Goal: Information Seeking & Learning: Learn about a topic

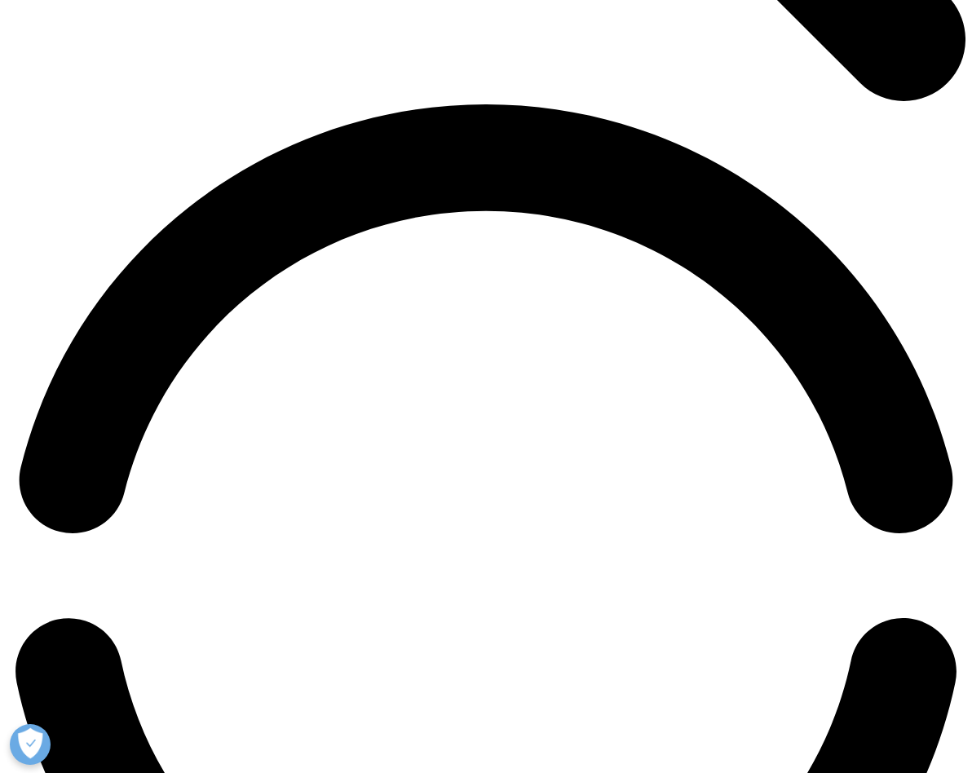
scroll to position [1587, 0]
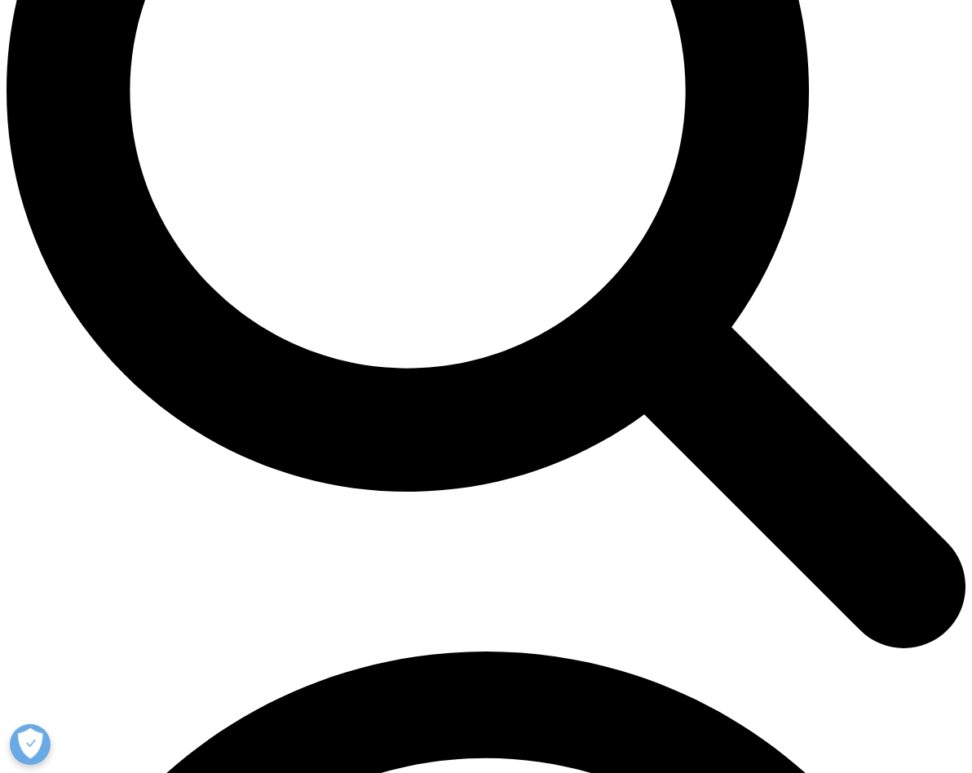
scroll to position [1295, 0]
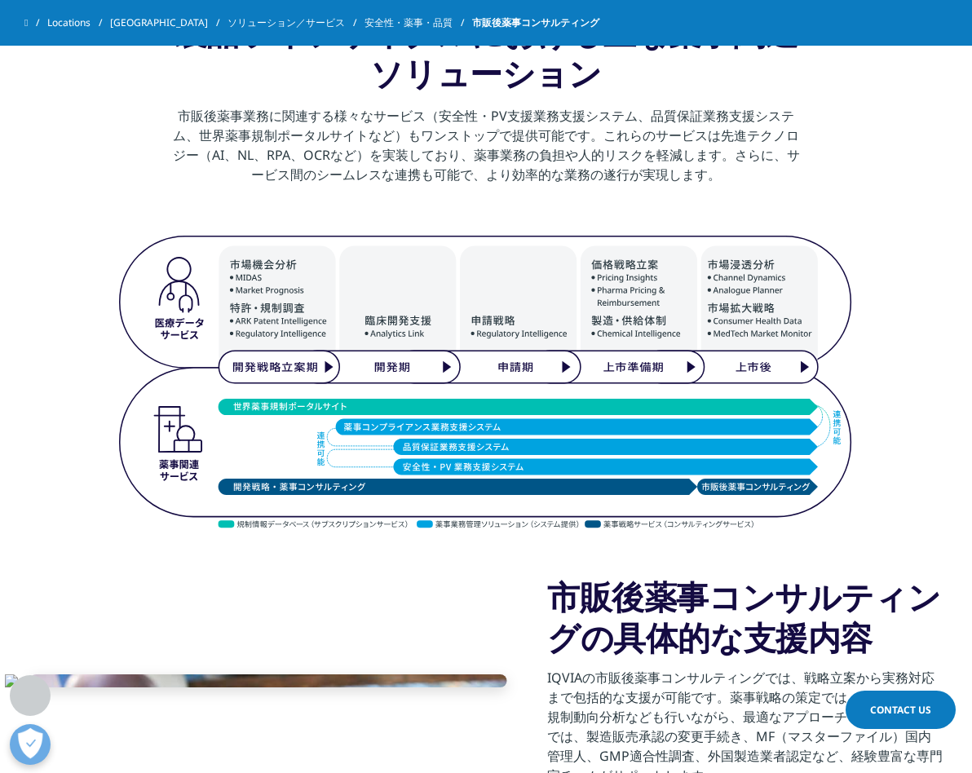
scroll to position [1370, 0]
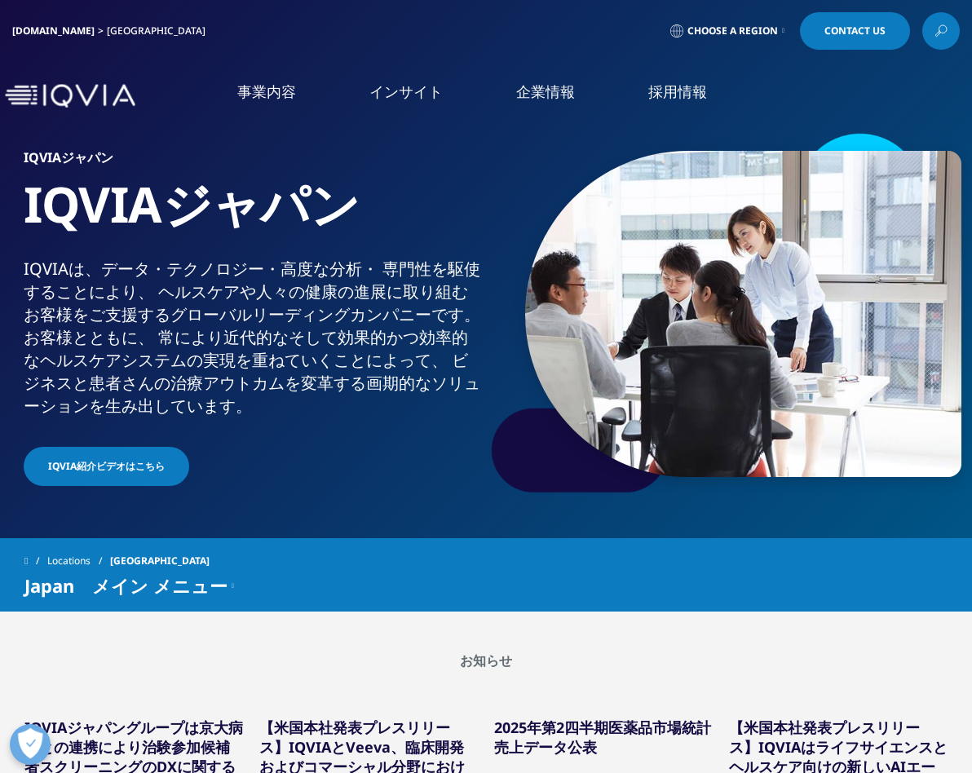
scroll to position [1587, 0]
